Goal: Task Accomplishment & Management: Use online tool/utility

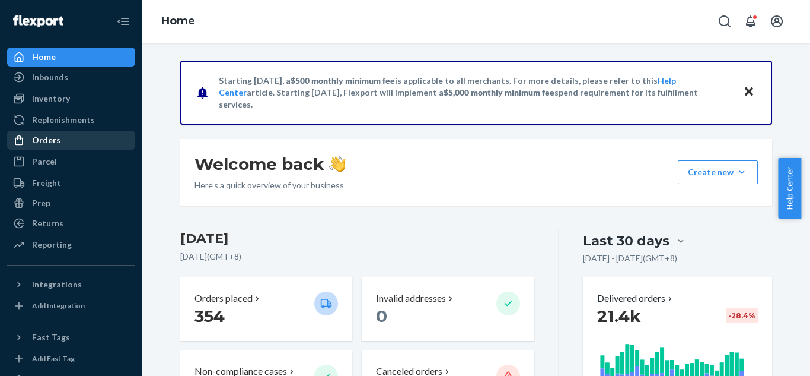
click at [68, 144] on div "Orders" at bounding box center [71, 140] width 126 height 17
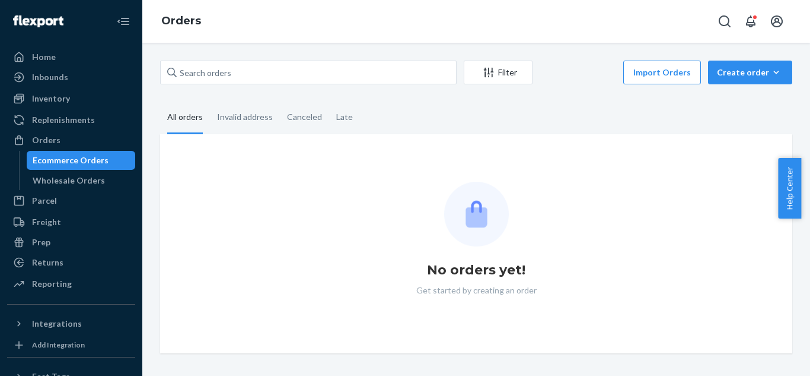
click at [69, 159] on div "Ecommerce Orders" at bounding box center [71, 160] width 76 height 12
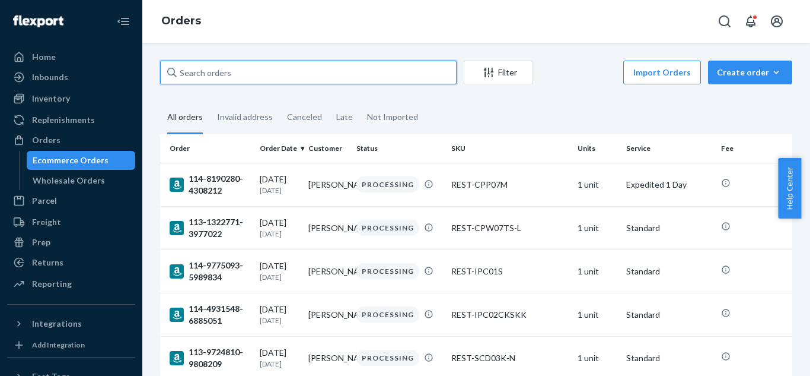
click at [301, 81] on input "text" at bounding box center [308, 73] width 297 height 24
paste input "US25312740"
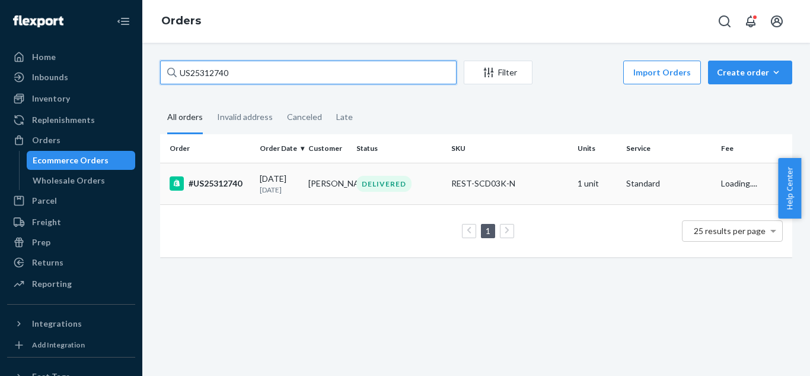
type input "US25312740"
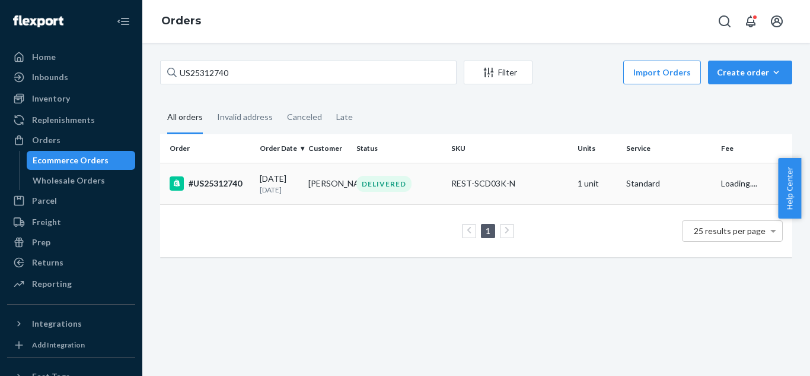
click at [225, 189] on div "#US25312740" at bounding box center [210, 183] width 81 height 14
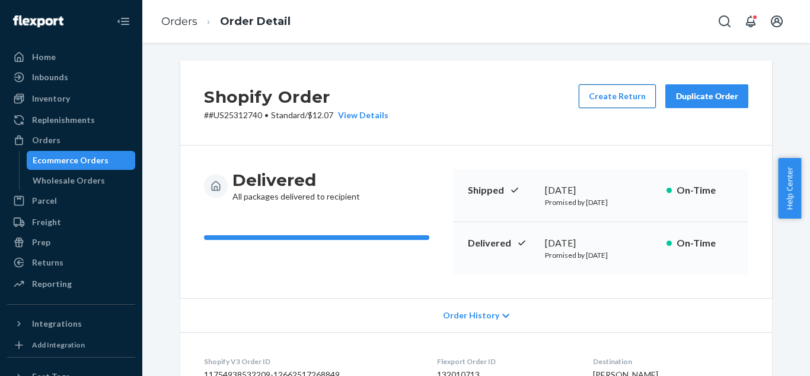
click at [642, 94] on button "Create Return" at bounding box center [617, 96] width 77 height 24
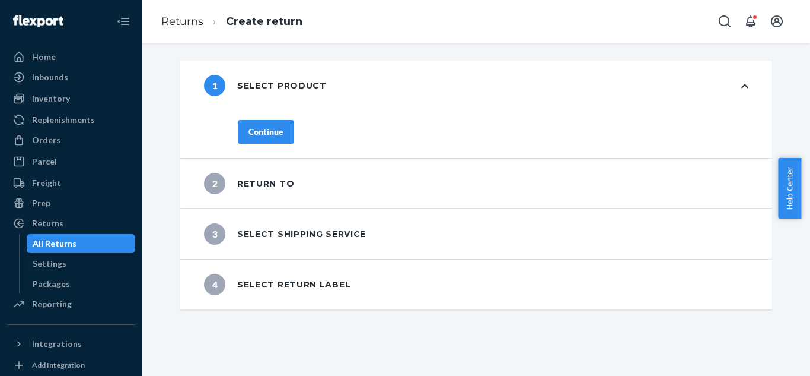
click at [272, 131] on div "Continue" at bounding box center [266, 132] width 35 height 12
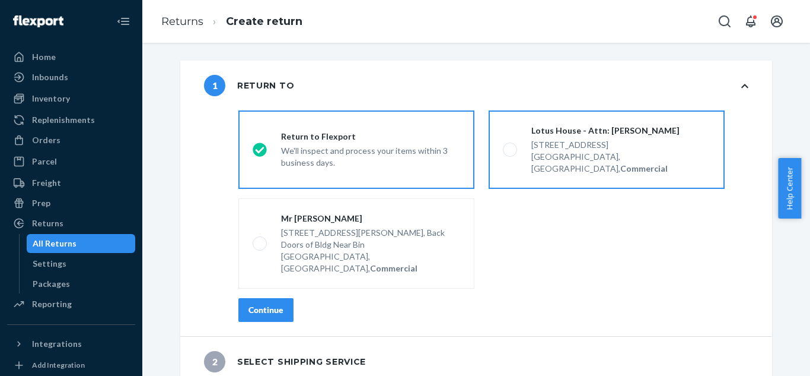
click at [603, 153] on div "[GEOGRAPHIC_DATA], [GEOGRAPHIC_DATA], Commercial" at bounding box center [621, 163] width 179 height 24
click at [511, 153] on input "Lotus House - Attn: [PERSON_NAME] [STREET_ADDRESS], Commercial" at bounding box center [507, 150] width 8 height 8
radio input "true"
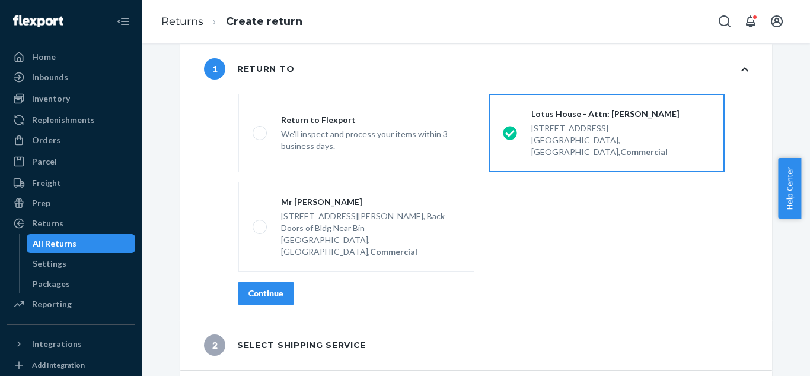
scroll to position [26, 0]
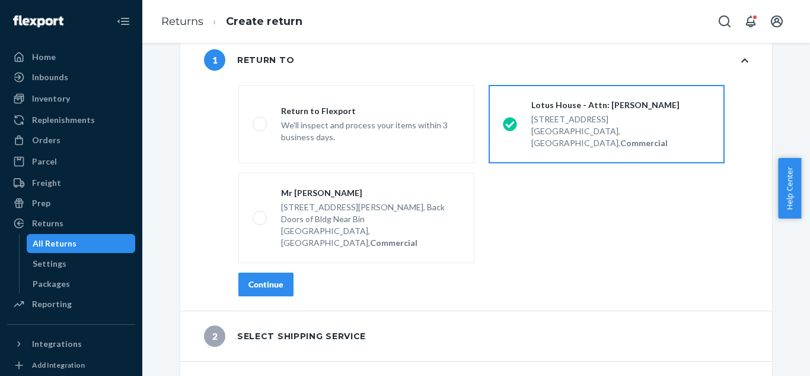
click at [286, 325] on div "2 Select shipping service" at bounding box center [285, 335] width 162 height 21
click at [259, 278] on div "Continue" at bounding box center [266, 284] width 35 height 12
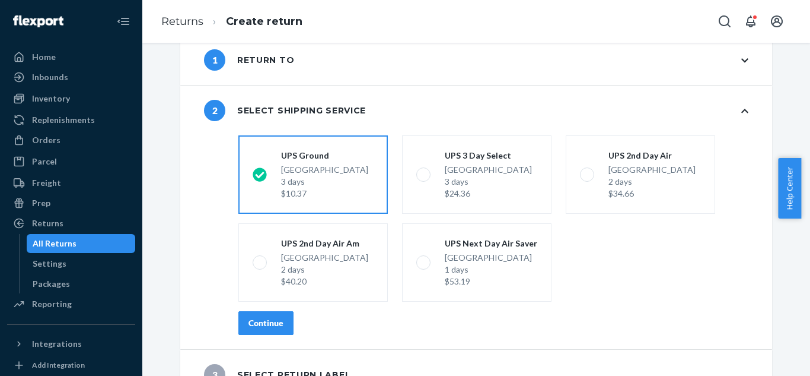
click at [259, 330] on button "Continue" at bounding box center [265, 323] width 55 height 24
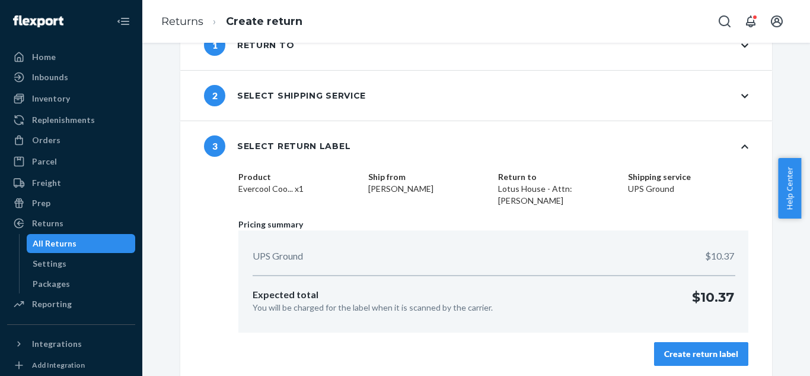
scroll to position [44, 0]
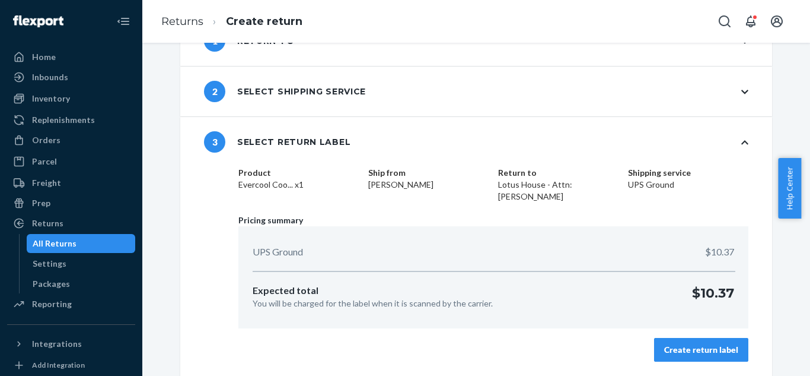
click at [710, 352] on div "Create return label" at bounding box center [701, 349] width 74 height 12
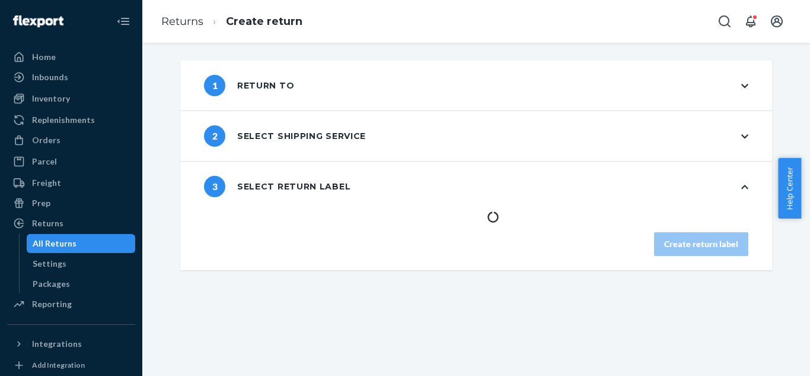
scroll to position [0, 0]
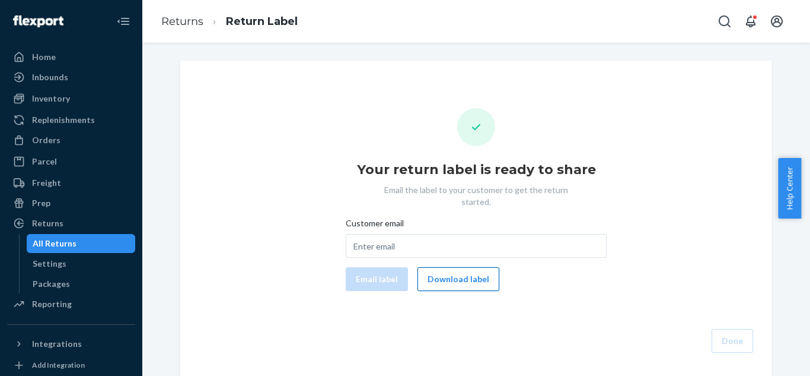
click at [448, 267] on button "Download label" at bounding box center [459, 279] width 82 height 24
